Goal: Ask a question: Seek information or help from site administrators or community

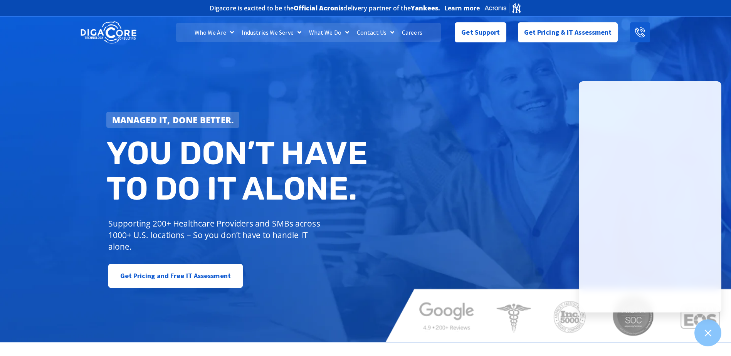
click at [644, 34] on icon at bounding box center [640, 32] width 10 height 10
click at [643, 34] on icon at bounding box center [640, 32] width 10 height 10
click at [475, 34] on span "Get Support" at bounding box center [480, 29] width 39 height 15
